Goal: Information Seeking & Learning: Learn about a topic

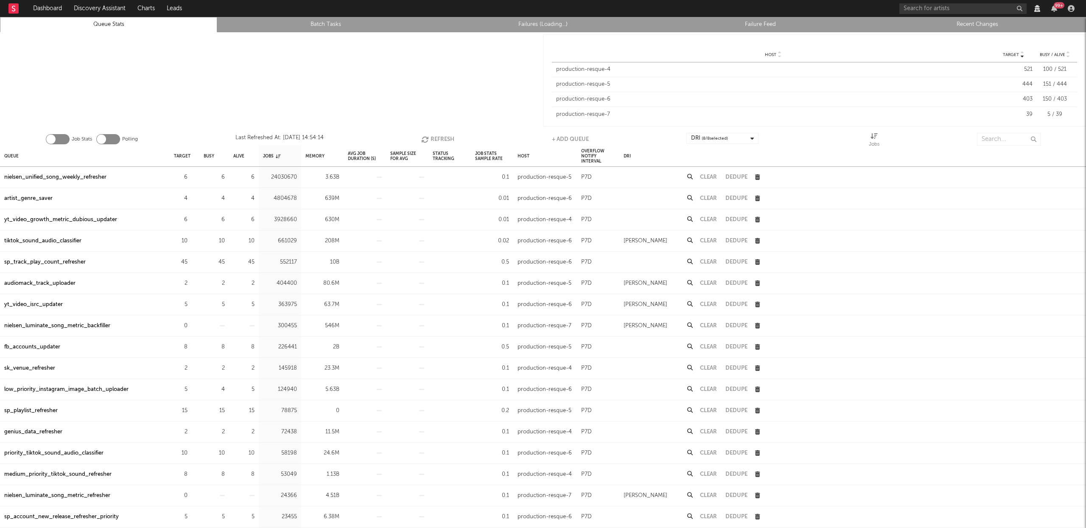
drag, startPoint x: 452, startPoint y: 56, endPoint x: 451, endPoint y: 63, distance: 6.5
click at [452, 59] on div at bounding box center [271, 80] width 543 height 96
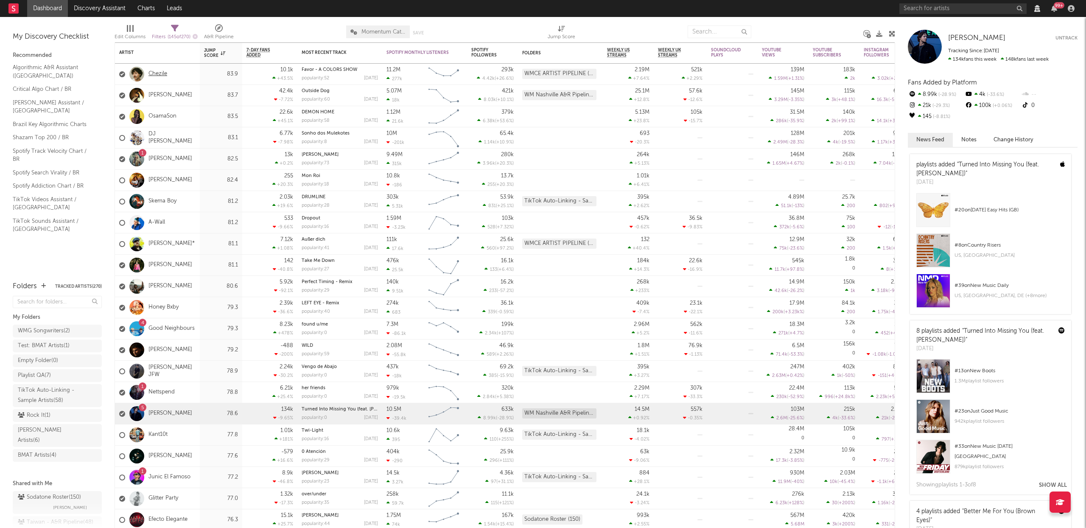
click at [156, 74] on link "Chezile" at bounding box center [158, 73] width 19 height 7
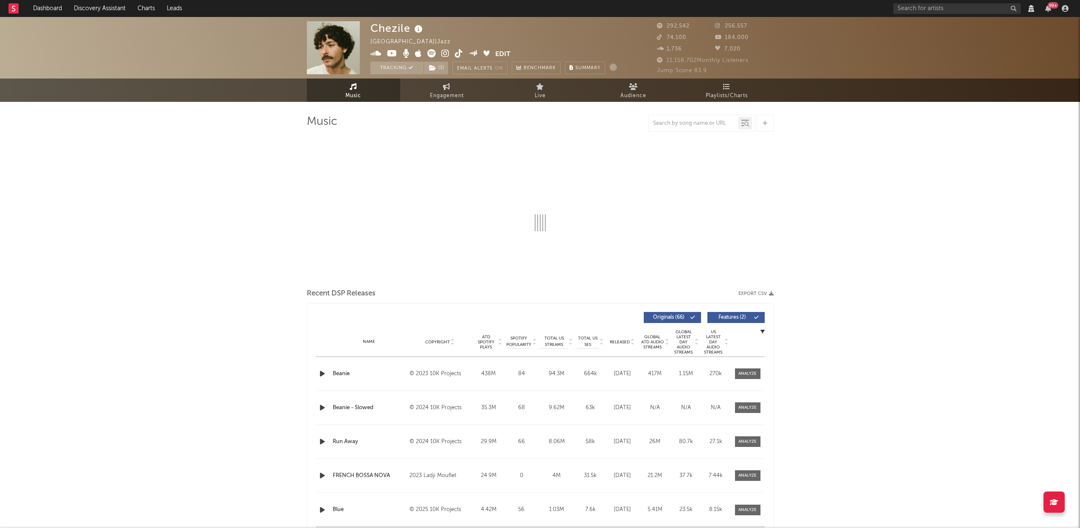
select select "View all"
select select "6m"
select select "View all"
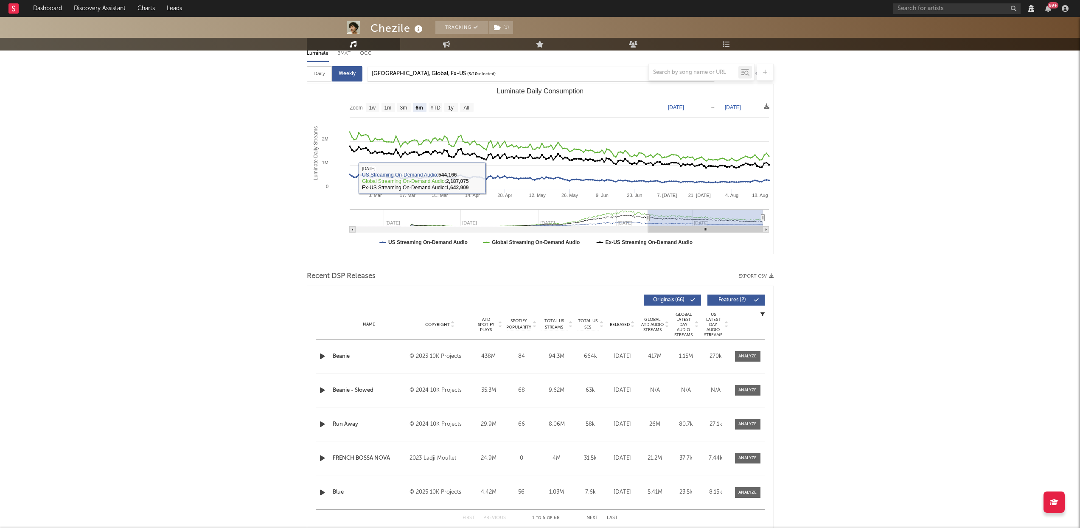
scroll to position [149, 0]
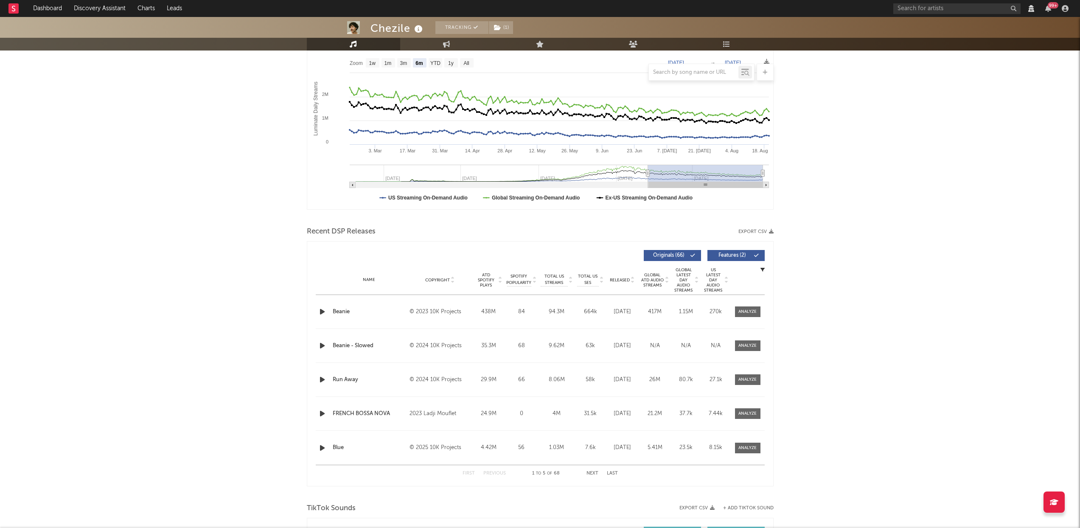
click at [741, 315] on div at bounding box center [747, 311] width 18 height 6
select select "View all"
select select "6m"
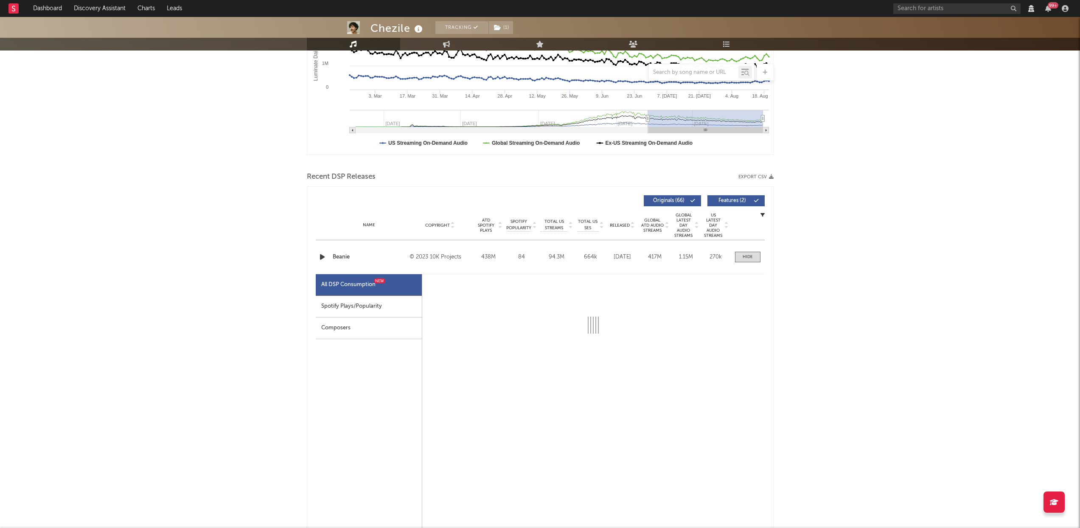
scroll to position [187, 0]
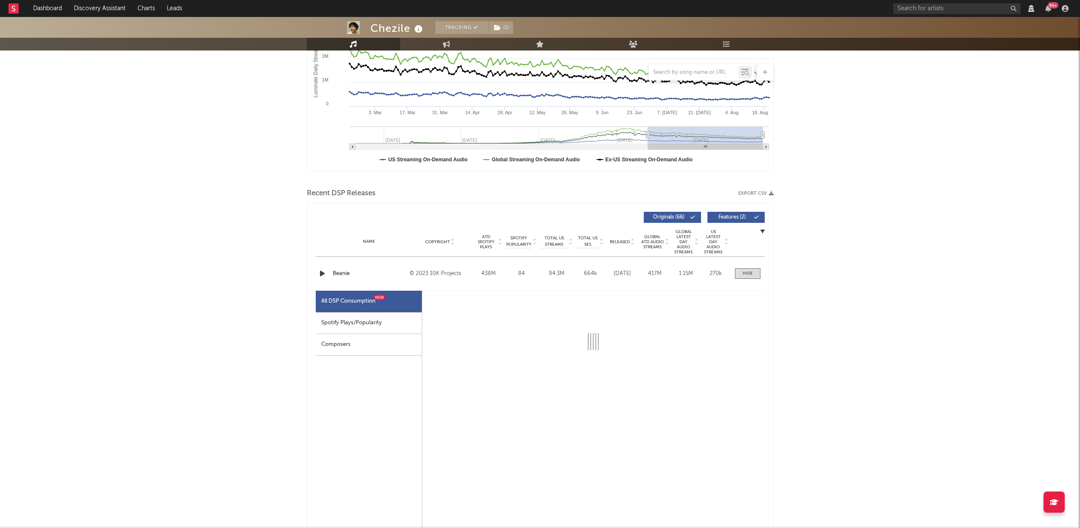
select select "6m"
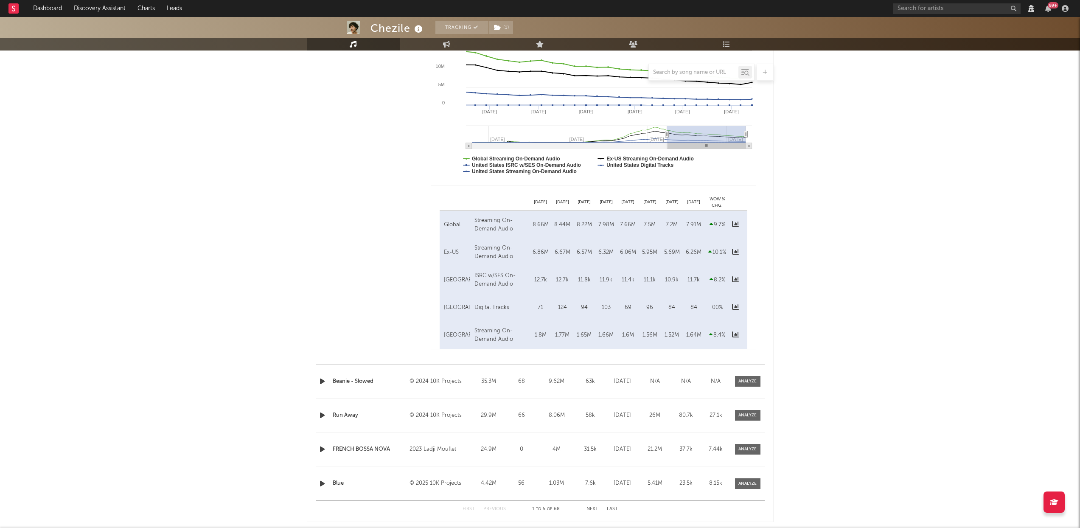
scroll to position [313, 0]
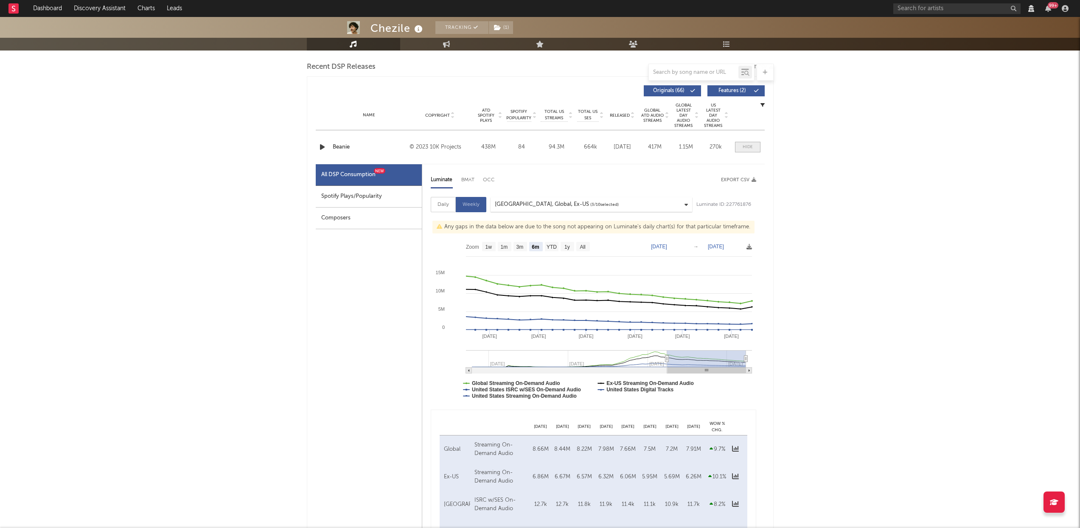
click at [749, 150] on div at bounding box center [748, 147] width 10 height 6
select select "View all"
select select "6m"
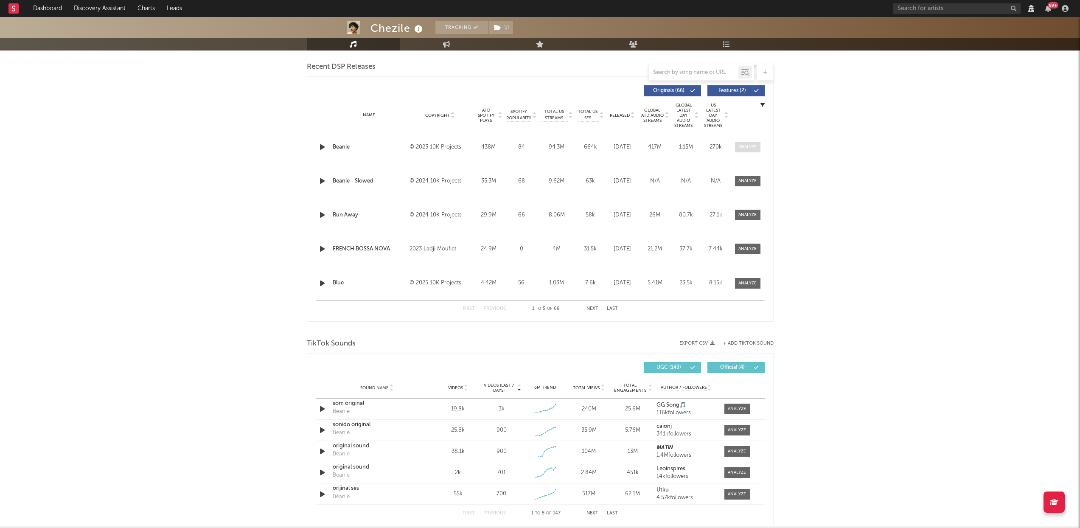
click at [751, 147] on span at bounding box center [747, 147] width 25 height 11
select select "6m"
select select "View all"
select select "6m"
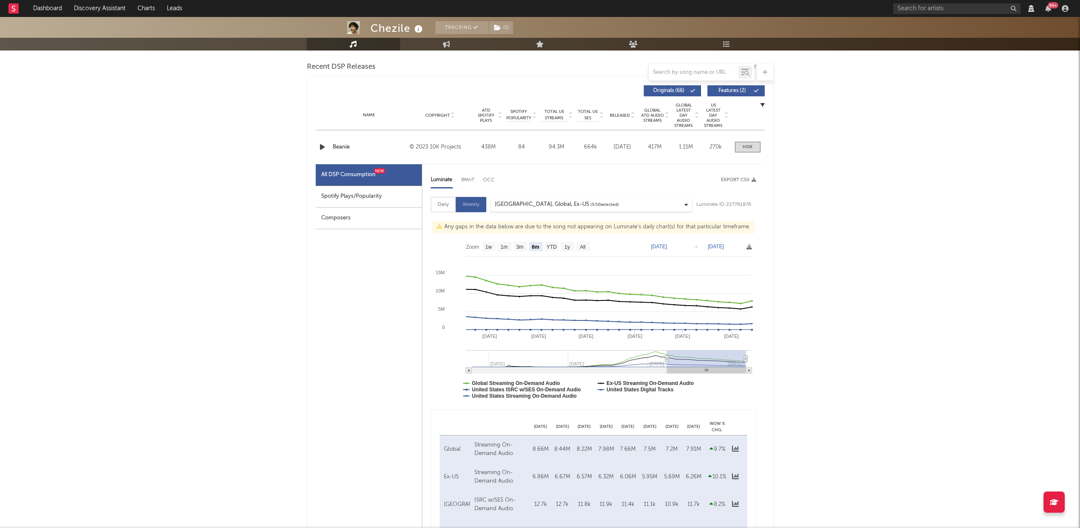
click at [347, 202] on div "Spotify Plays/Popularity" at bounding box center [369, 197] width 106 height 22
select select "6m"
select select "1w"
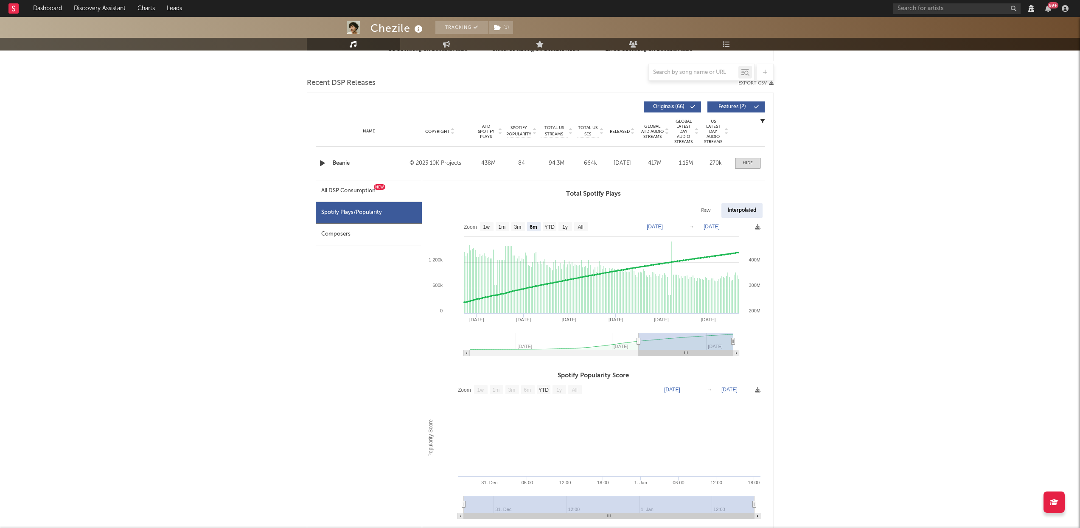
scroll to position [250, 0]
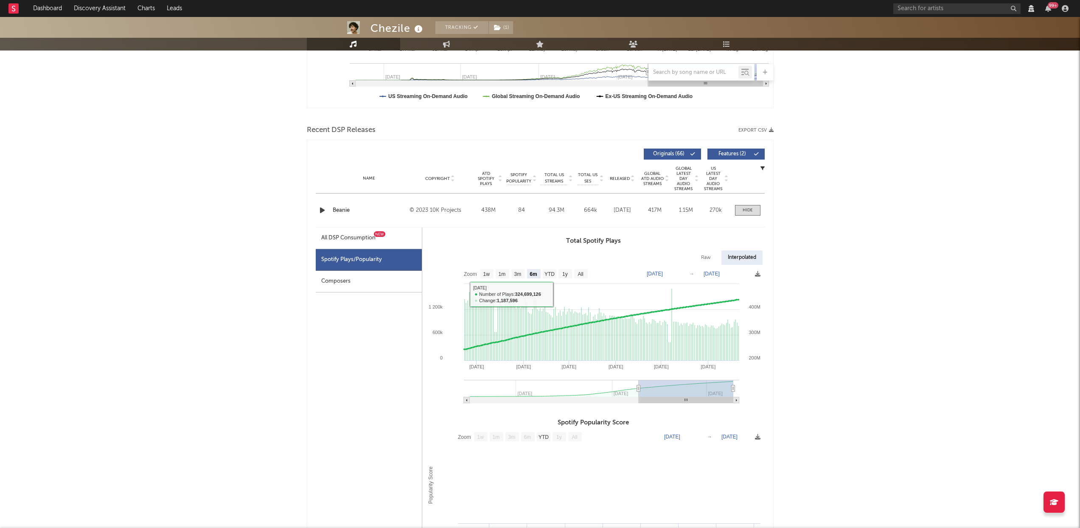
click at [367, 291] on div "Composers" at bounding box center [369, 282] width 106 height 22
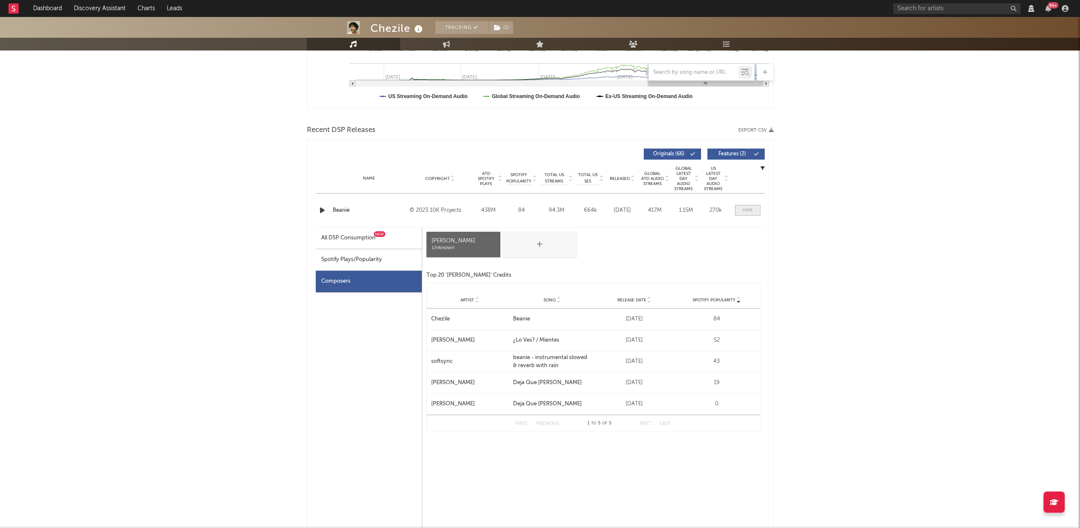
click at [749, 213] on div at bounding box center [748, 210] width 10 height 6
select select "View all"
select select "6m"
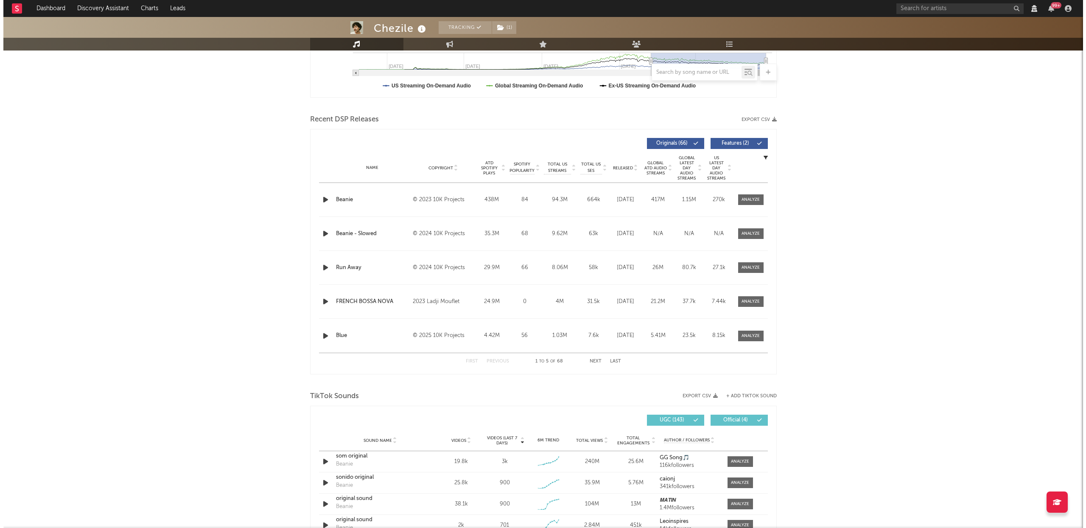
scroll to position [0, 0]
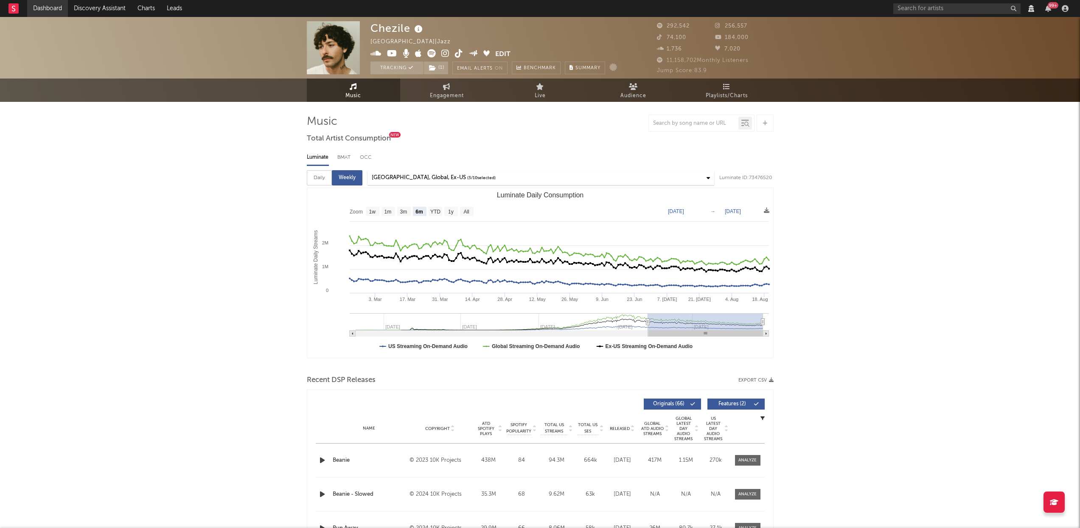
click at [50, 8] on link "Dashboard" at bounding box center [47, 8] width 41 height 17
